Goal: Task Accomplishment & Management: Use online tool/utility

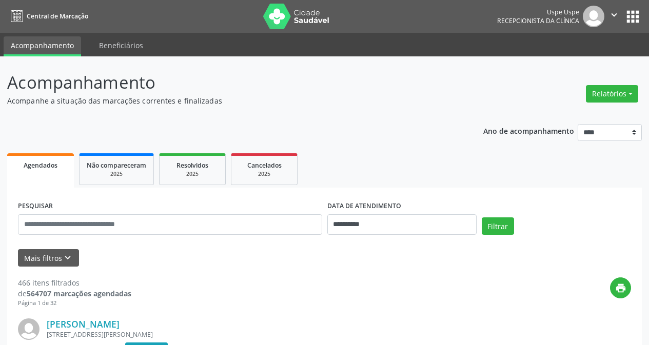
click at [595, 90] on button "Relatórios" at bounding box center [612, 93] width 52 height 17
click at [556, 119] on link "Agendamentos" at bounding box center [583, 116] width 110 height 14
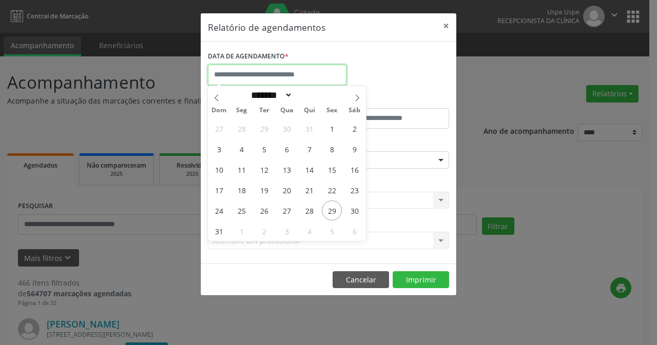
click at [312, 67] on input "text" at bounding box center [277, 75] width 139 height 21
click at [358, 97] on icon at bounding box center [357, 97] width 7 height 7
select select "*"
click at [247, 125] on span "1" at bounding box center [241, 129] width 20 height 20
type input "**********"
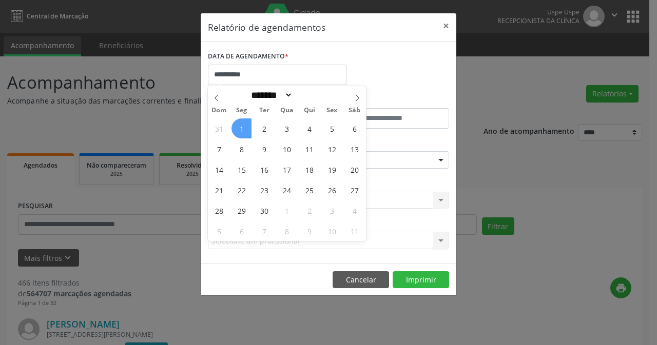
click at [247, 125] on span "1" at bounding box center [241, 129] width 20 height 20
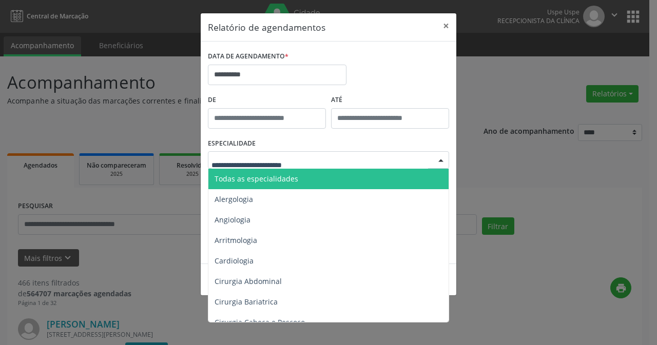
click at [279, 180] on span "Todas as especialidades" at bounding box center [256, 179] width 84 height 10
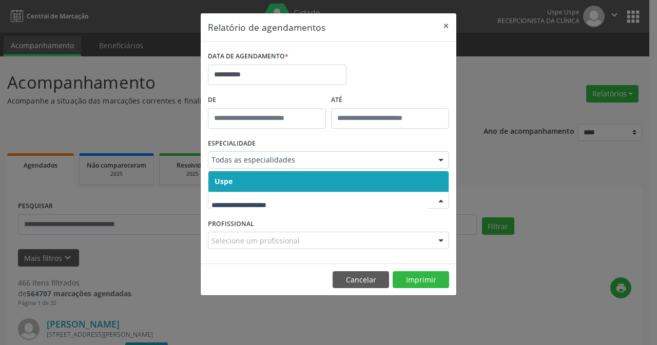
click at [275, 181] on span "Uspe" at bounding box center [328, 181] width 240 height 21
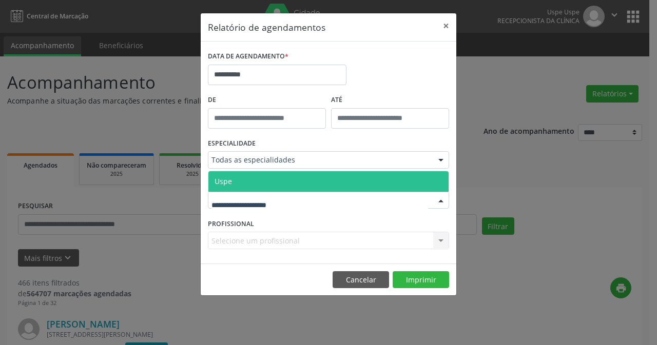
click at [287, 185] on span "Uspe" at bounding box center [328, 181] width 240 height 21
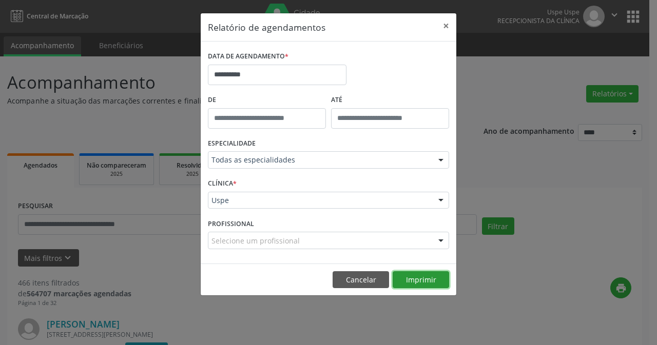
click at [424, 284] on button "Imprimir" at bounding box center [421, 279] width 56 height 17
